Goal: Check status

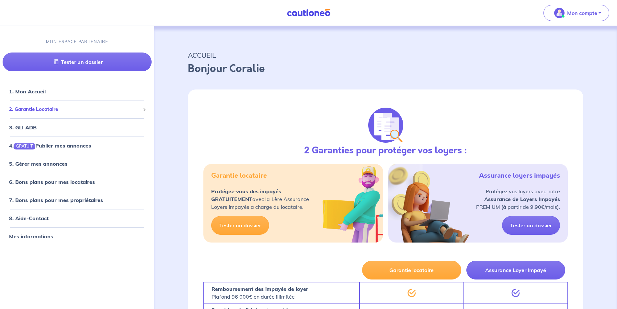
click at [64, 109] on span "2. Garantie Locataire" at bounding box center [74, 109] width 131 height 7
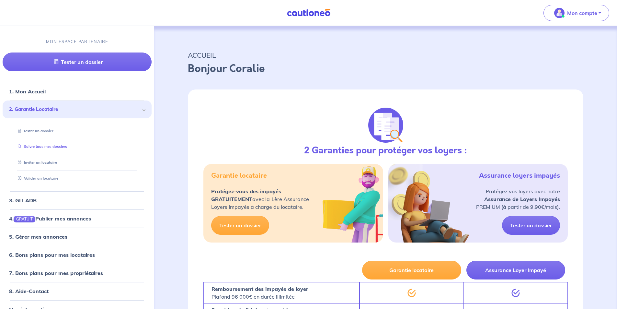
click at [52, 149] on link "Suivre tous mes dossiers" at bounding box center [41, 147] width 52 height 5
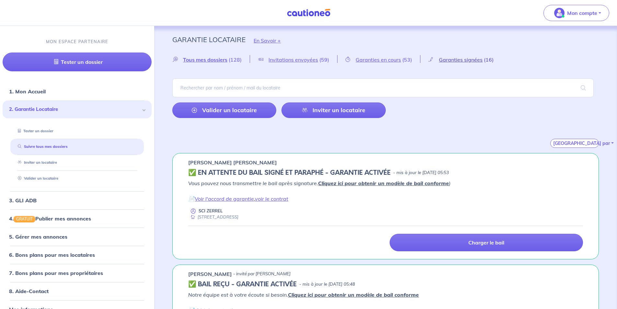
click at [462, 61] on span "Garanties signées" at bounding box center [461, 59] width 44 height 6
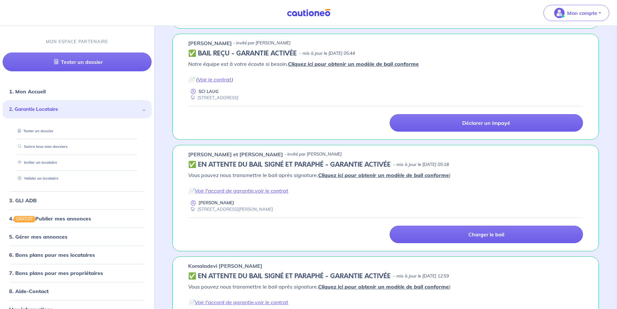
scroll to position [583, 0]
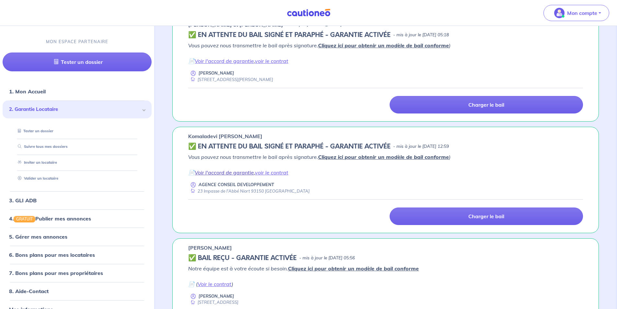
click at [240, 173] on link "Voir l'accord de garantie" at bounding box center [224, 172] width 59 height 6
click at [272, 173] on link "voir le contrat" at bounding box center [271, 172] width 33 height 6
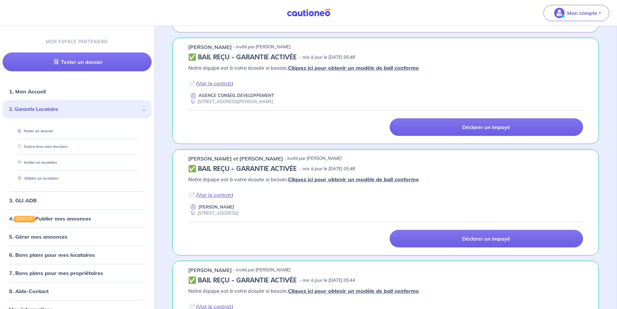
scroll to position [0, 0]
